Goal: Transaction & Acquisition: Obtain resource

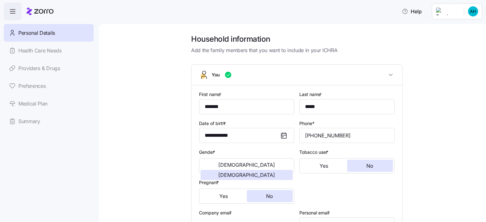
click at [37, 105] on div "Personal Details Health Care Needs Providers & Drugs Preferences Medical Plan S…" at bounding box center [49, 77] width 90 height 106
click at [41, 106] on div "Personal Details Health Care Needs Providers & Drugs Preferences Medical Plan S…" at bounding box center [49, 77] width 90 height 106
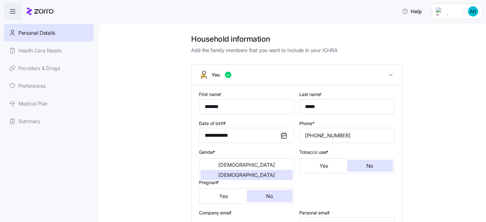
click at [13, 11] on icon "button" at bounding box center [13, 12] width 8 height 8
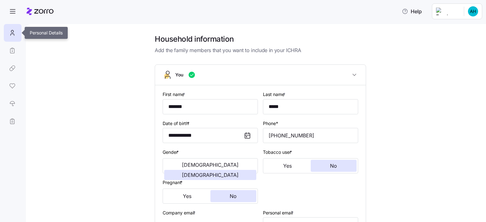
click at [12, 38] on div at bounding box center [13, 33] width 18 height 18
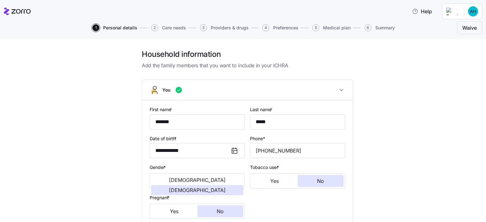
click at [384, 28] on span "Summary" at bounding box center [385, 28] width 20 height 4
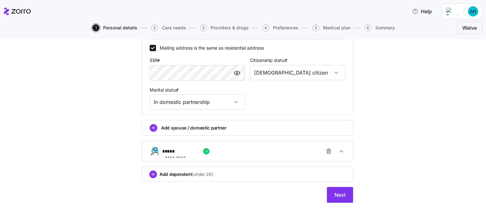
scroll to position [239, 0]
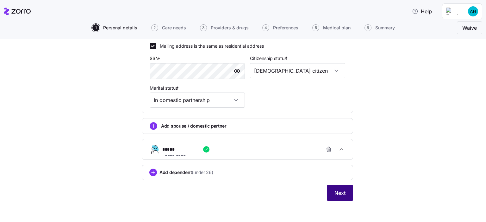
click at [346, 198] on button "Next" at bounding box center [340, 193] width 26 height 16
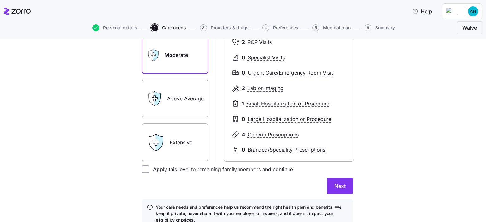
scroll to position [130, 0]
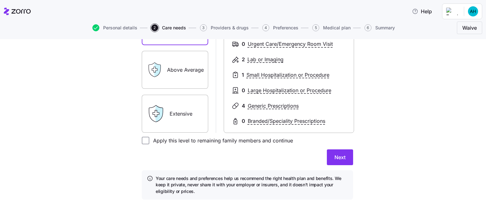
click at [185, 76] on label "Above Average" at bounding box center [175, 70] width 66 height 38
click at [0, 0] on input "Above Average" at bounding box center [0, 0] width 0 height 0
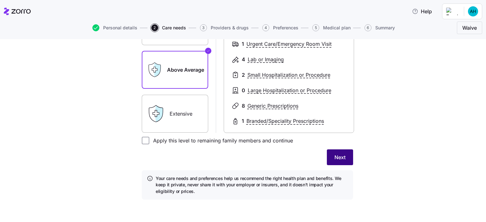
click at [341, 158] on span "Next" at bounding box center [339, 158] width 11 height 8
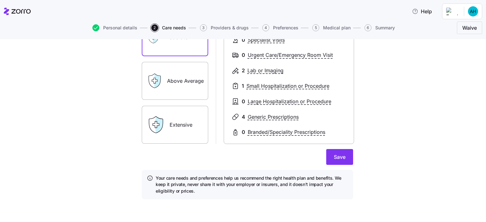
scroll to position [122, 0]
click at [181, 82] on label "Above Average" at bounding box center [175, 81] width 66 height 38
click at [0, 0] on input "Above Average" at bounding box center [0, 0] width 0 height 0
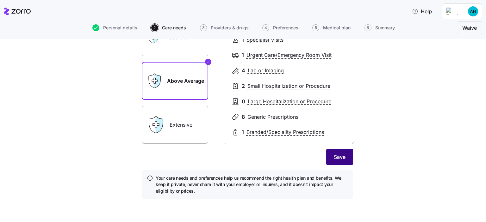
click at [333, 158] on span "Save" at bounding box center [339, 157] width 12 height 8
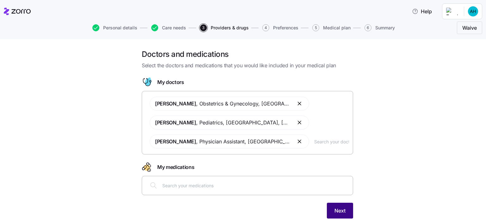
click at [339, 213] on span "Next" at bounding box center [339, 211] width 11 height 8
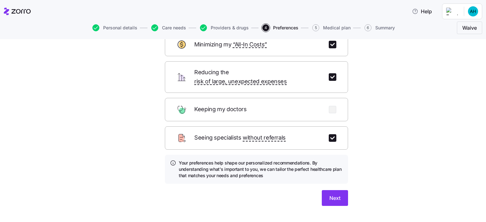
scroll to position [50, 0]
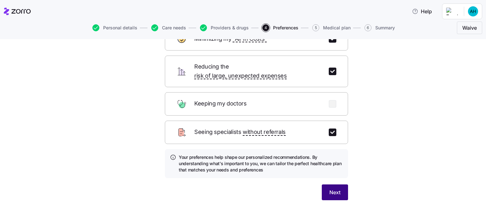
click at [336, 189] on button "Next" at bounding box center [334, 193] width 26 height 16
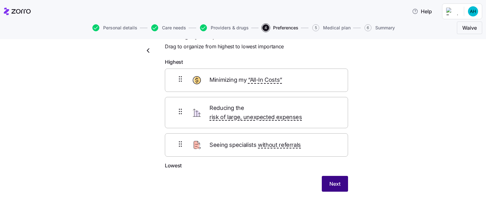
scroll to position [10, 0]
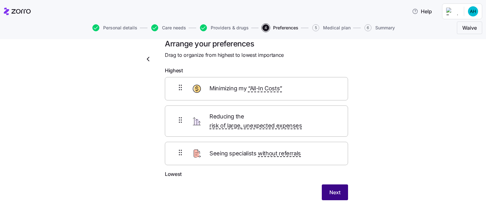
click at [335, 189] on span "Next" at bounding box center [334, 193] width 11 height 8
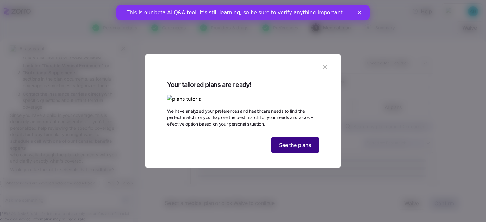
click at [312, 153] on button "See the plans" at bounding box center [294, 144] width 47 height 15
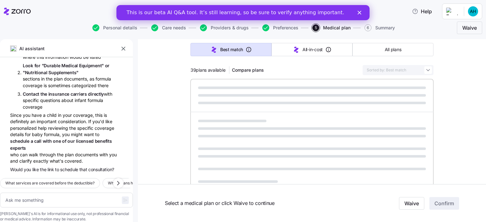
scroll to position [63, 0]
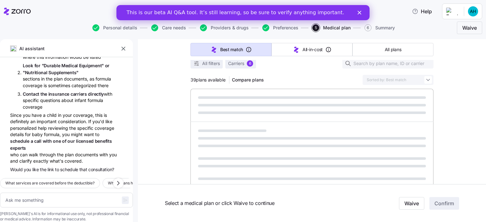
type textarea "x"
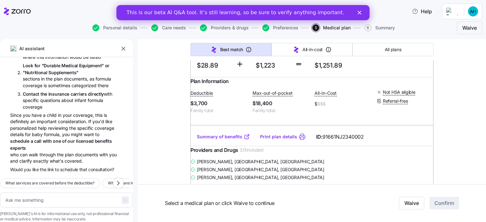
scroll to position [158, 0]
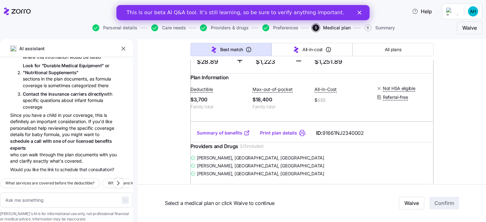
click at [231, 136] on link "Summary of benefits" at bounding box center [223, 133] width 53 height 6
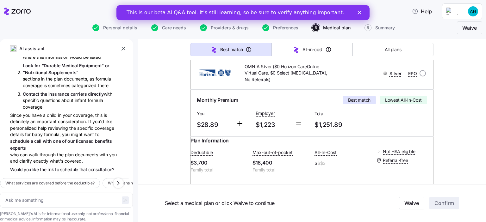
scroll to position [0, 0]
